Goal: Transaction & Acquisition: Download file/media

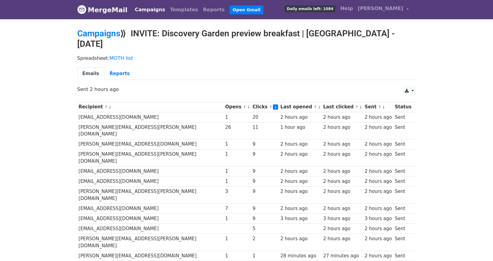
click at [247, 106] on link "↓" at bounding box center [248, 107] width 3 height 5
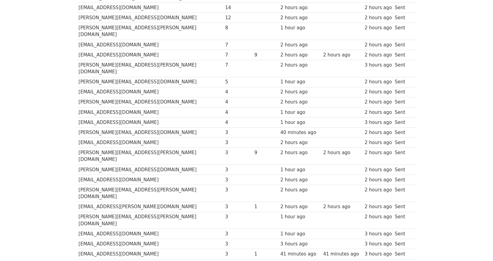
scroll to position [191, 0]
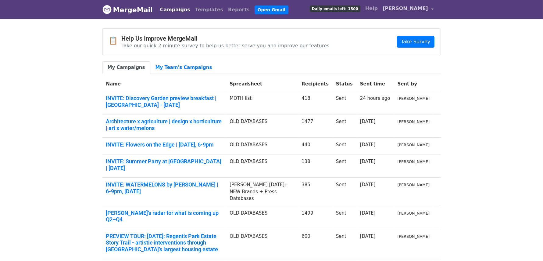
click at [422, 10] on span "[PERSON_NAME]" at bounding box center [405, 8] width 45 height 7
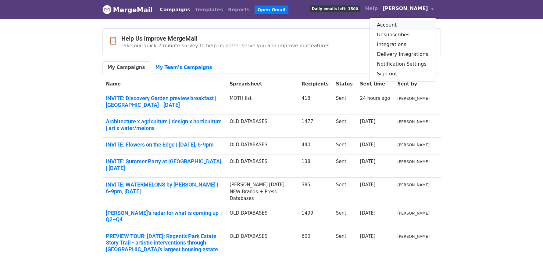
click at [394, 25] on link "Account" at bounding box center [403, 25] width 66 height 10
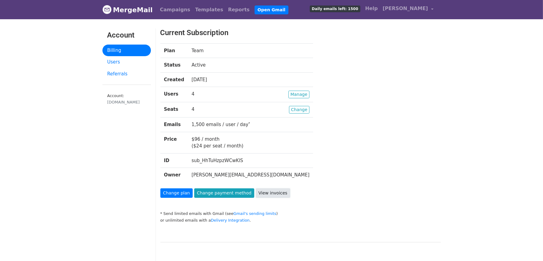
click at [261, 193] on link "View invoices" at bounding box center [273, 192] width 34 height 9
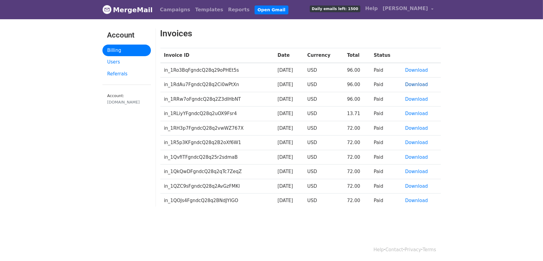
click at [423, 82] on link "Download" at bounding box center [417, 84] width 23 height 5
click at [419, 69] on link "Download" at bounding box center [417, 69] width 23 height 5
